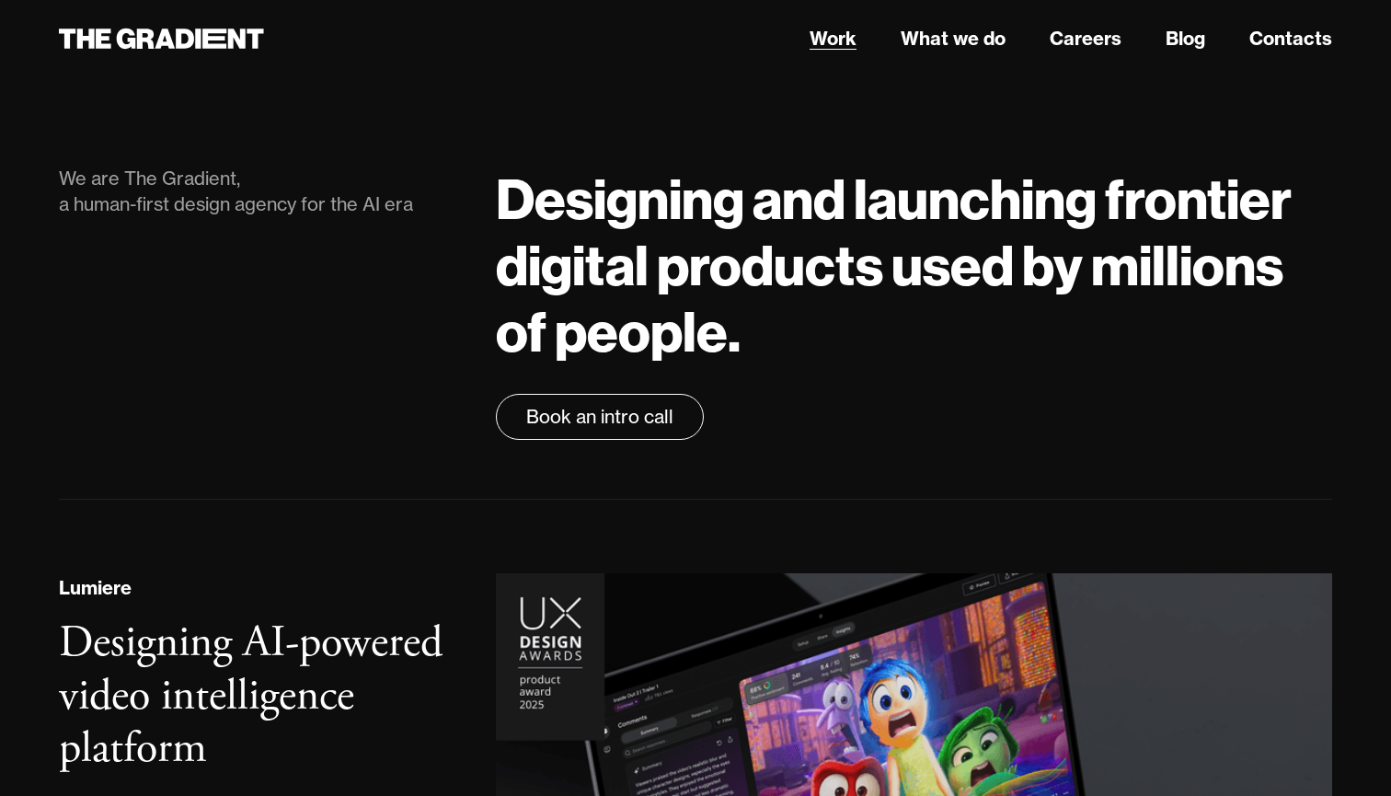
click at [850, 35] on link "Work" at bounding box center [833, 39] width 47 height 28
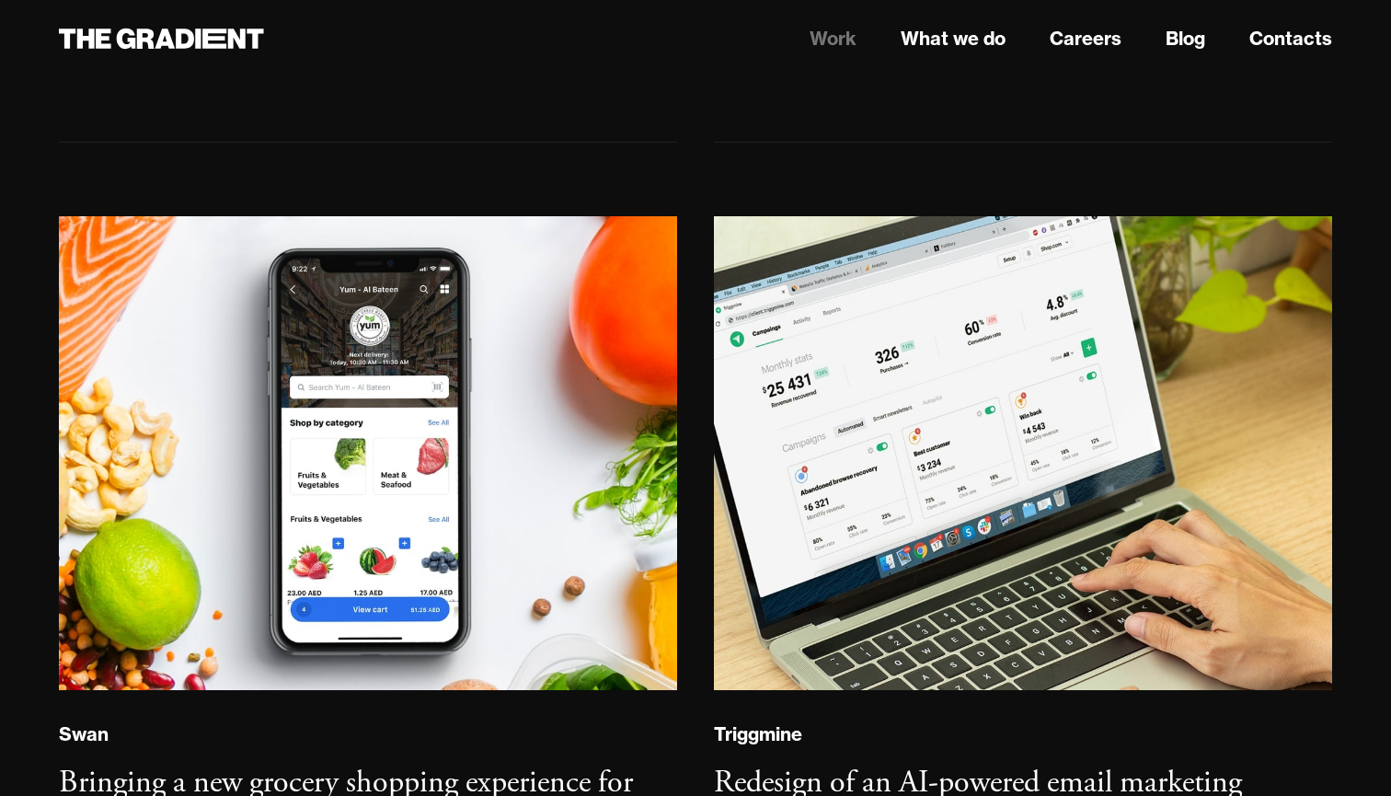
scroll to position [1350, 0]
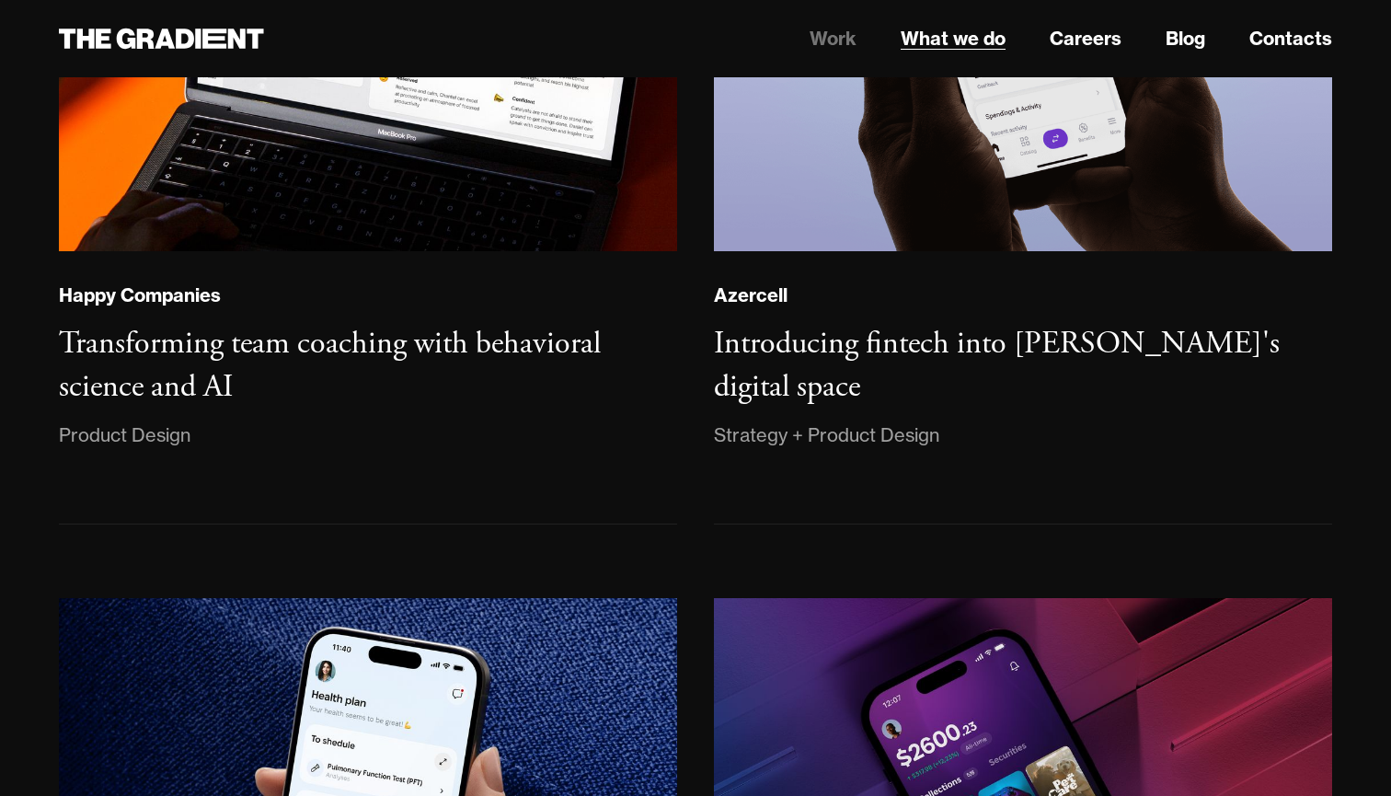
click at [971, 35] on link "What we do" at bounding box center [953, 39] width 105 height 28
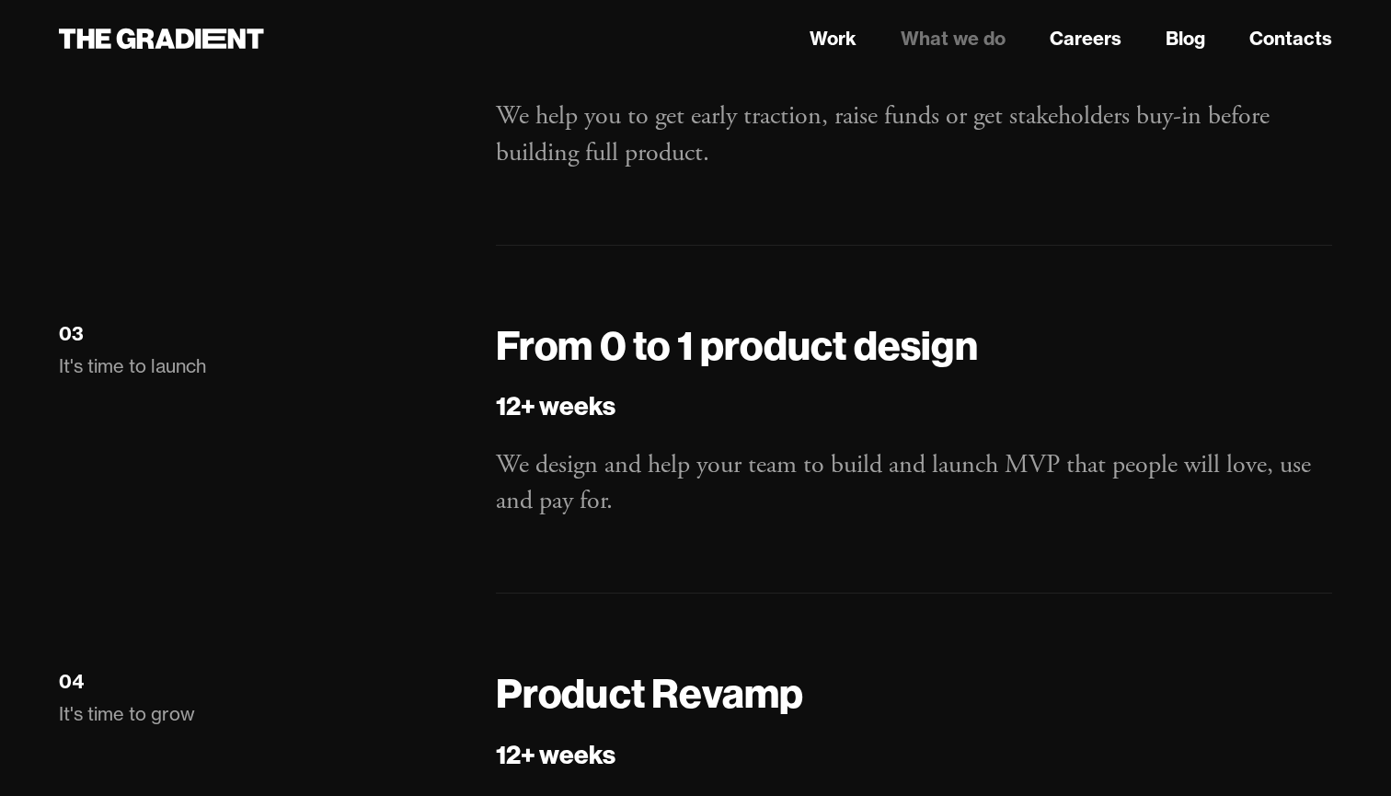
scroll to position [1380, 0]
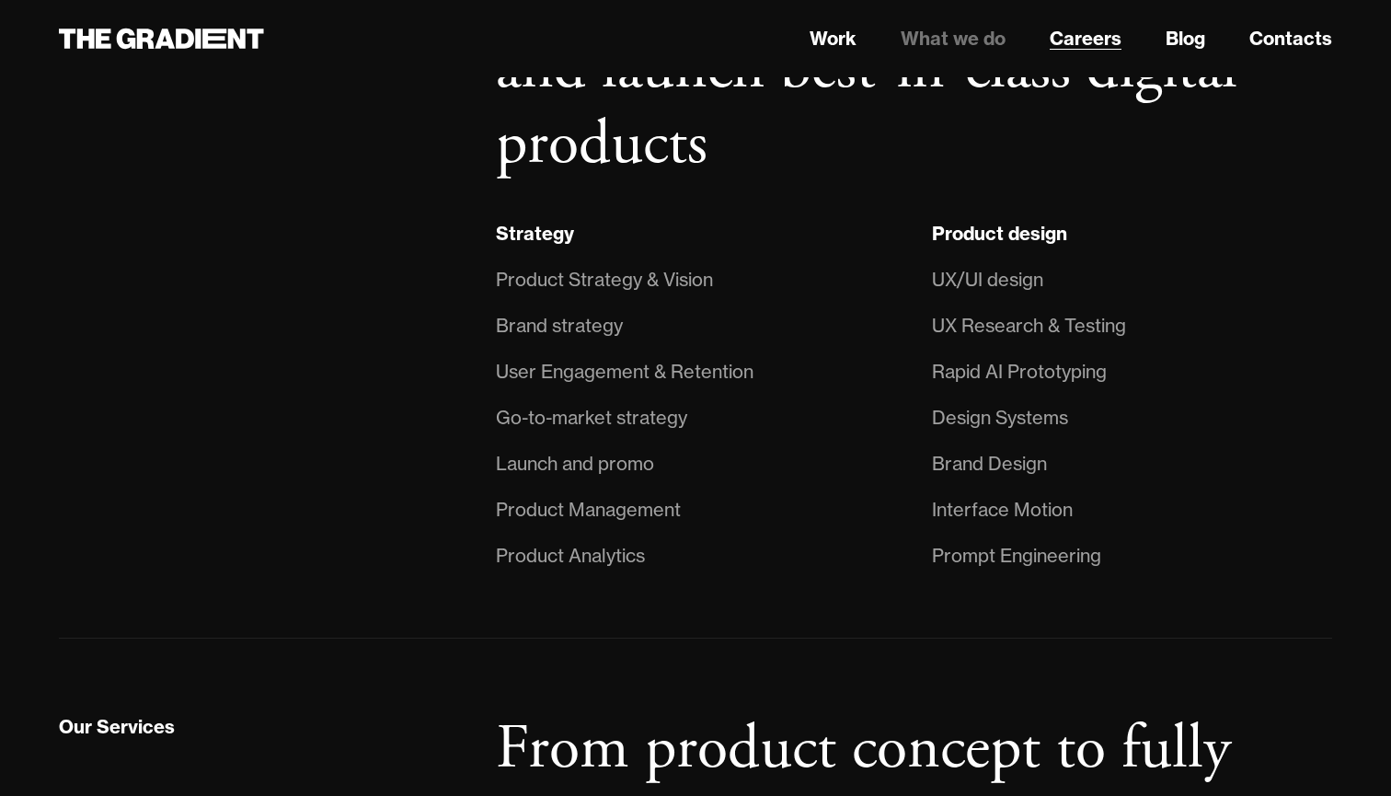
click at [1107, 49] on link "Careers" at bounding box center [1086, 39] width 72 height 28
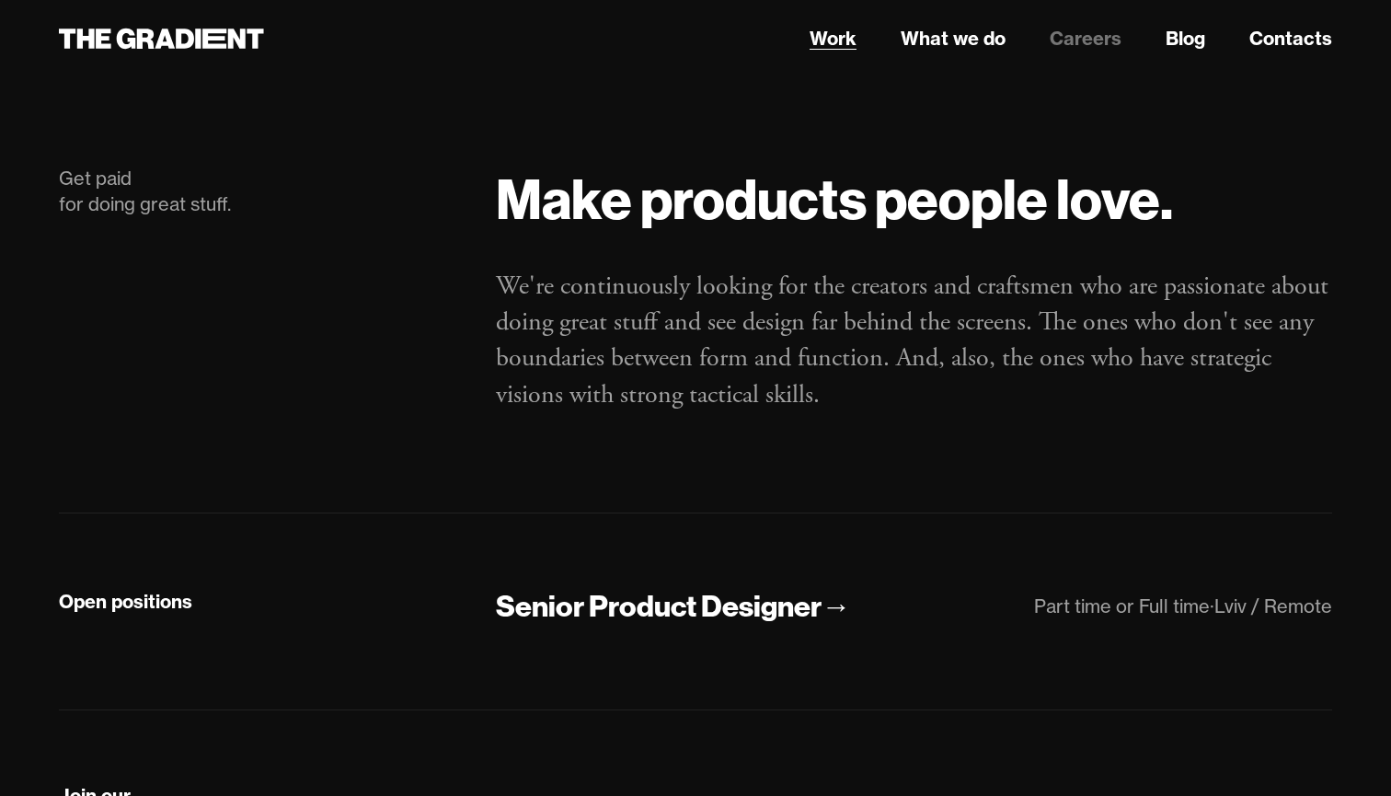
click at [839, 46] on link "Work" at bounding box center [833, 39] width 47 height 28
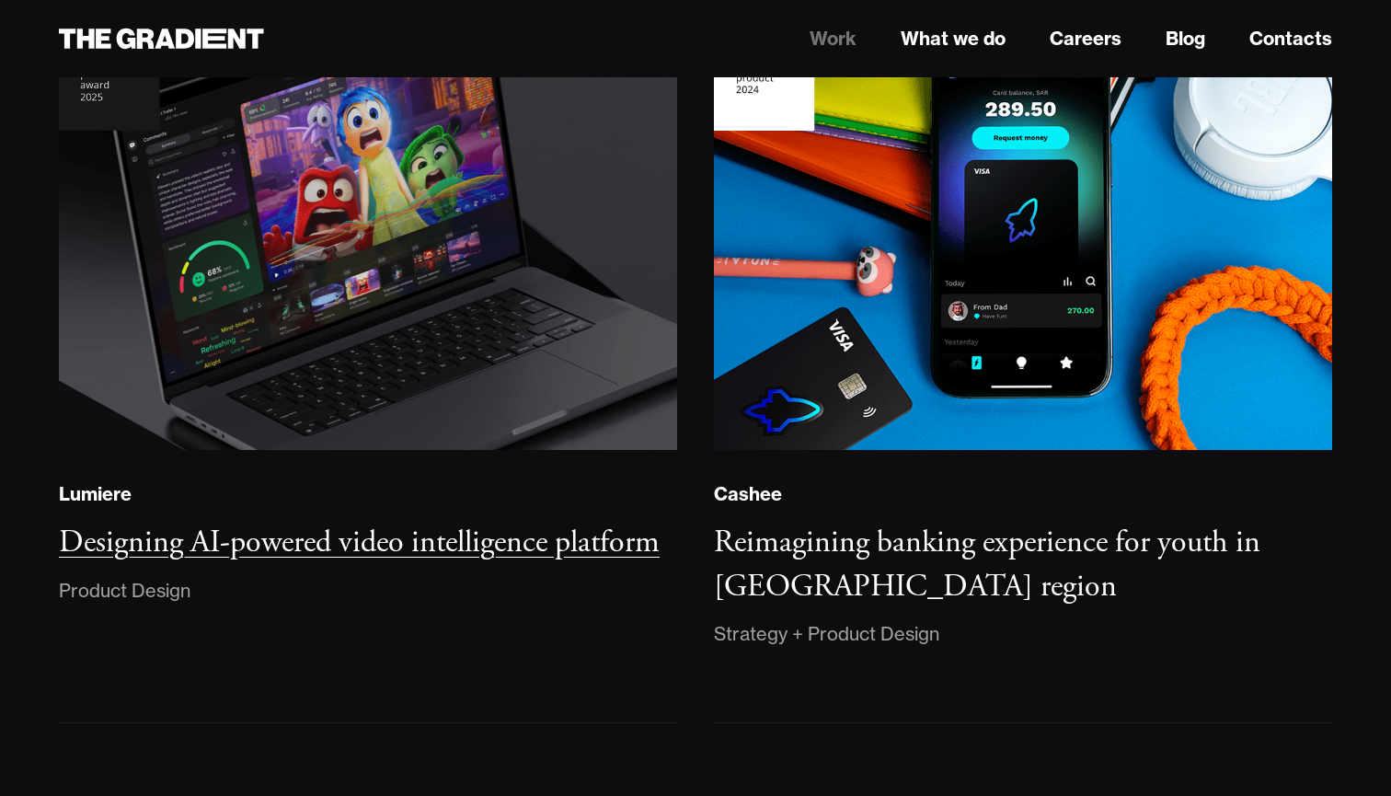
scroll to position [205, 0]
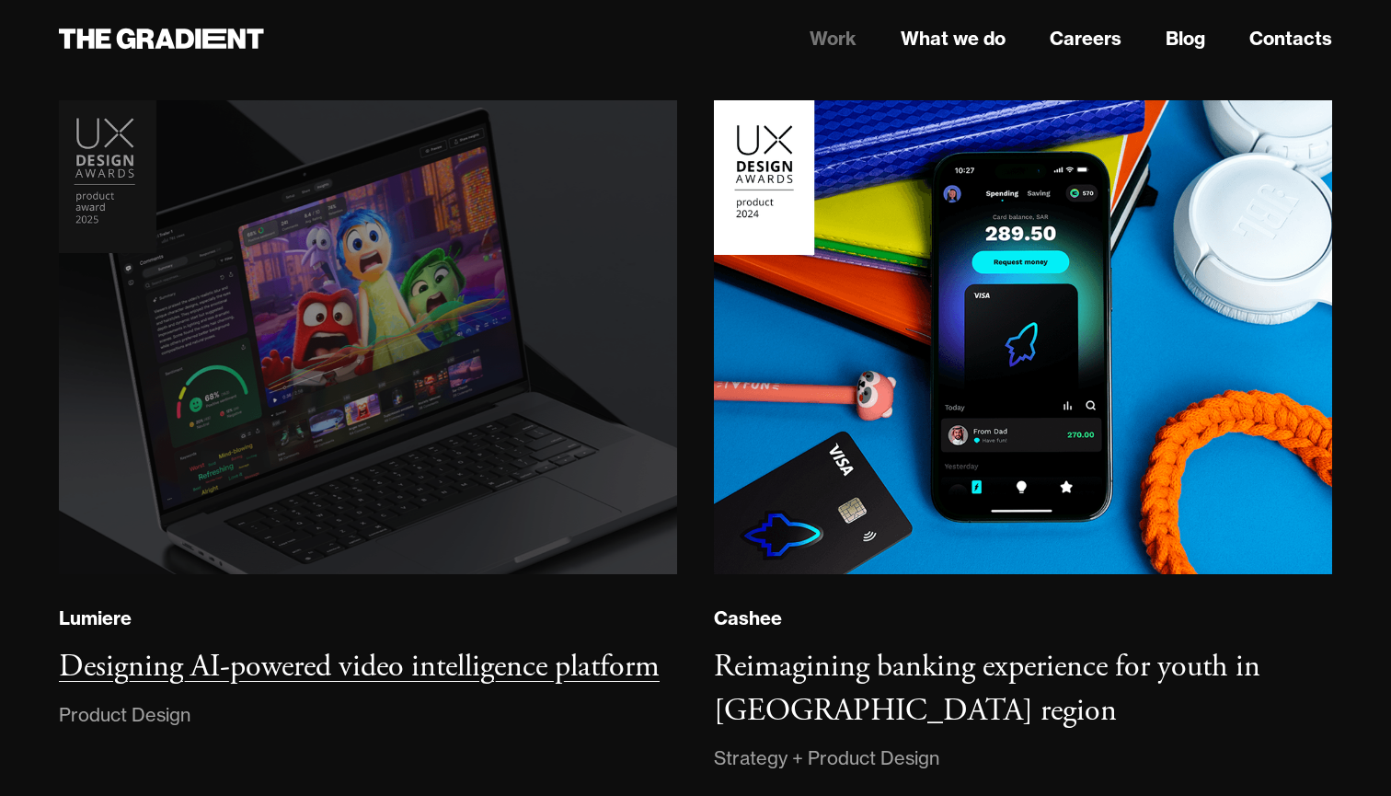
click at [540, 409] on img at bounding box center [367, 337] width 630 height 483
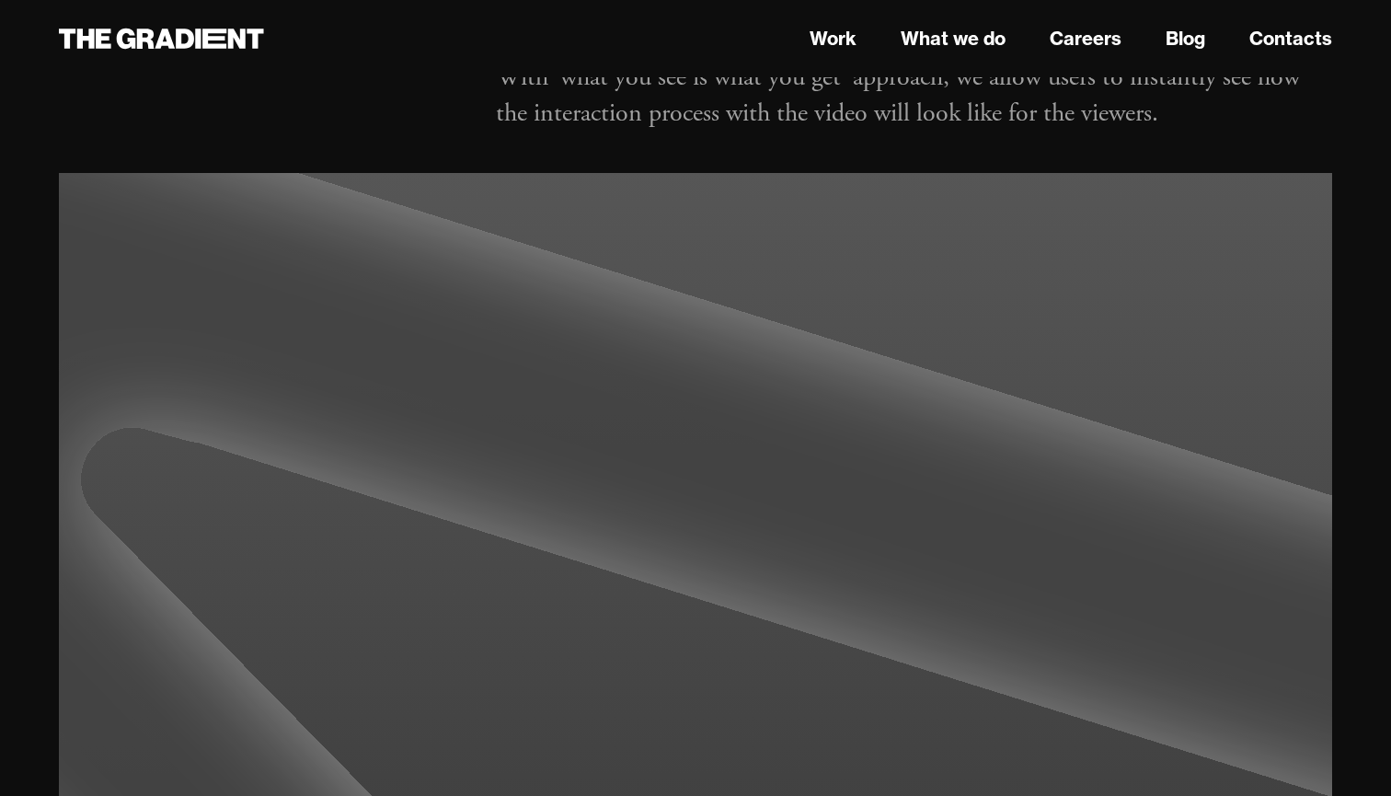
scroll to position [2599, 0]
